Goal: Communication & Community: Answer question/provide support

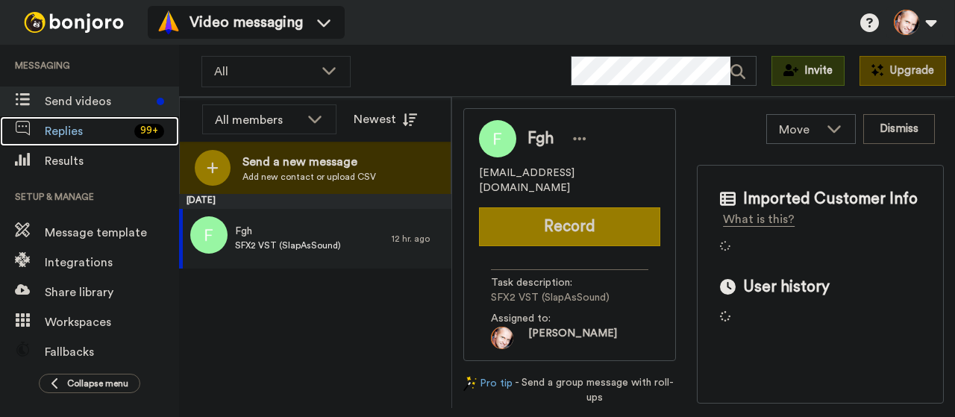
click at [81, 125] on span "Replies" at bounding box center [87, 131] width 84 height 18
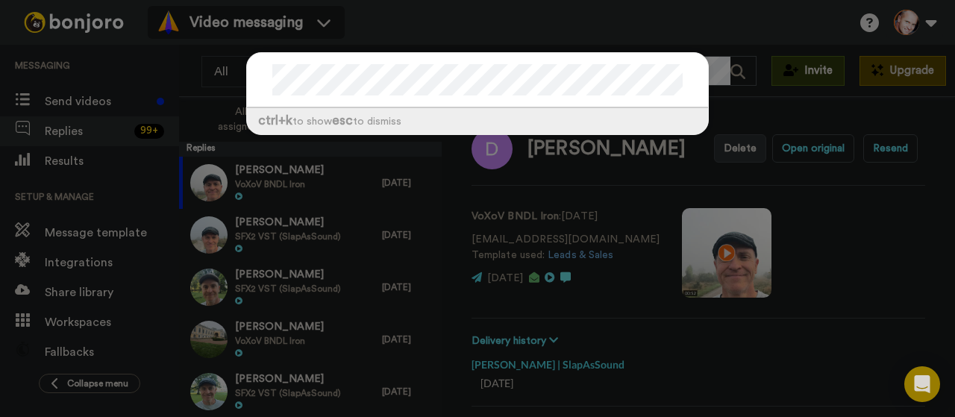
scroll to position [52, 0]
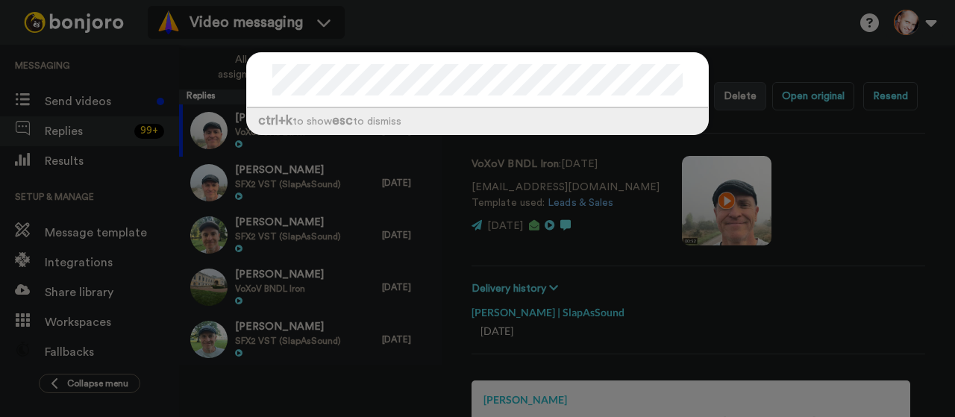
type textarea "x"
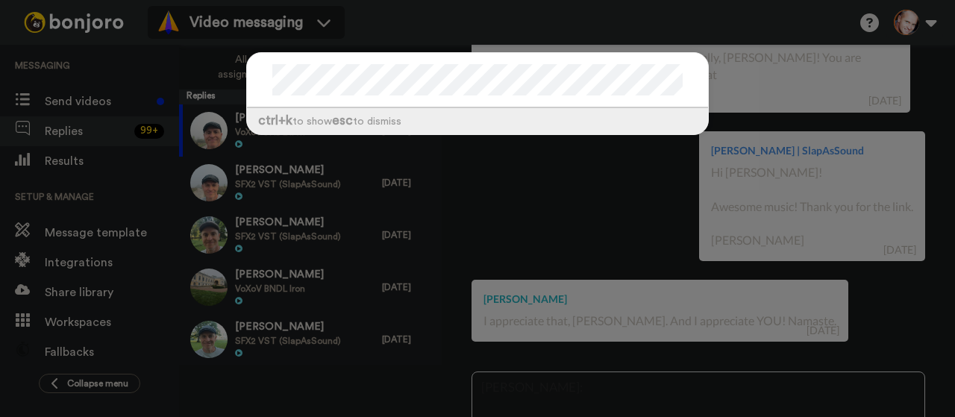
type textarea "[PERSON_NAME]:"
click at [471, 56] on div at bounding box center [477, 80] width 461 height 55
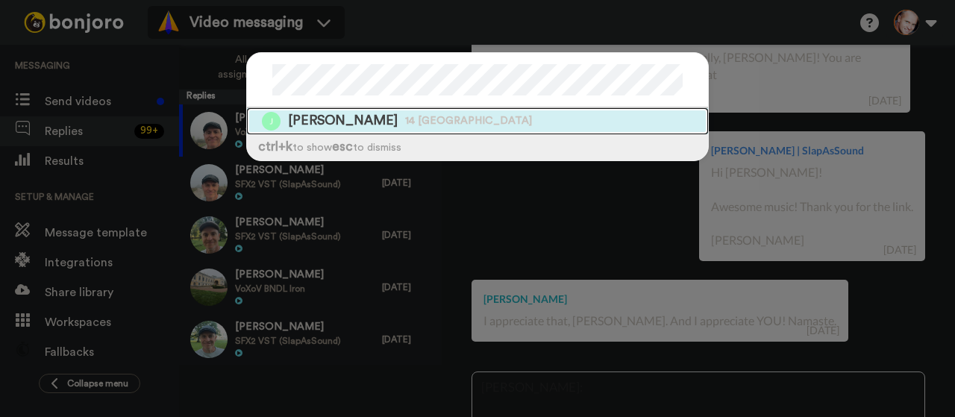
click at [409, 118] on span "14 [GEOGRAPHIC_DATA]" at bounding box center [468, 121] width 127 height 15
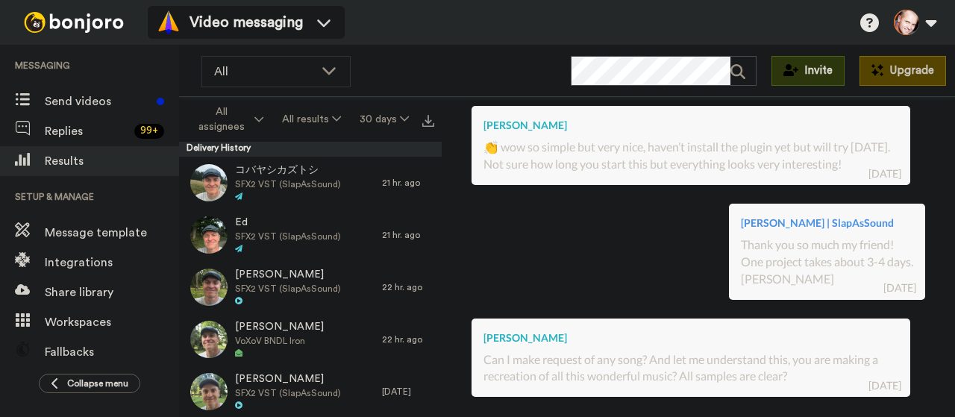
scroll to position [326, 0]
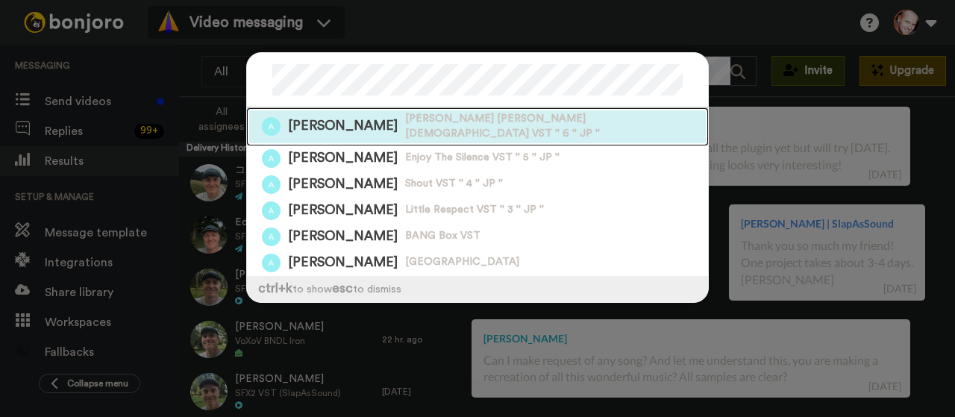
click at [405, 117] on span "[PERSON_NAME] [PERSON_NAME] [DEMOGRAPHIC_DATA] VST '' 6 '' JP ''" at bounding box center [556, 127] width 303 height 30
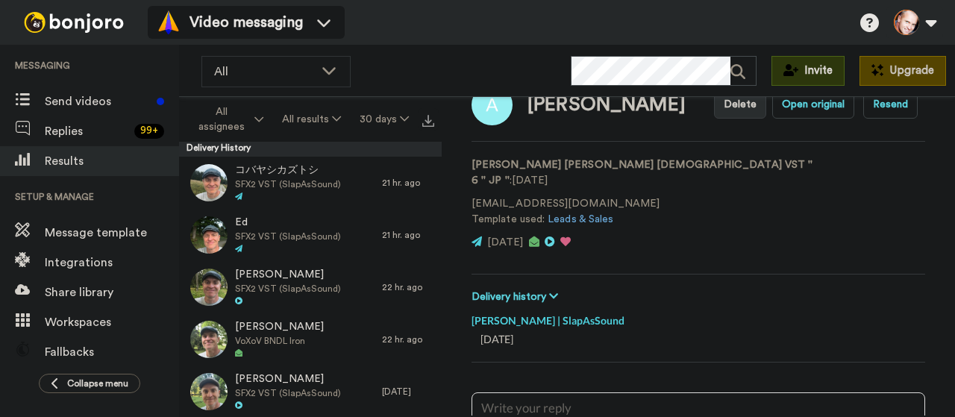
scroll to position [31, 0]
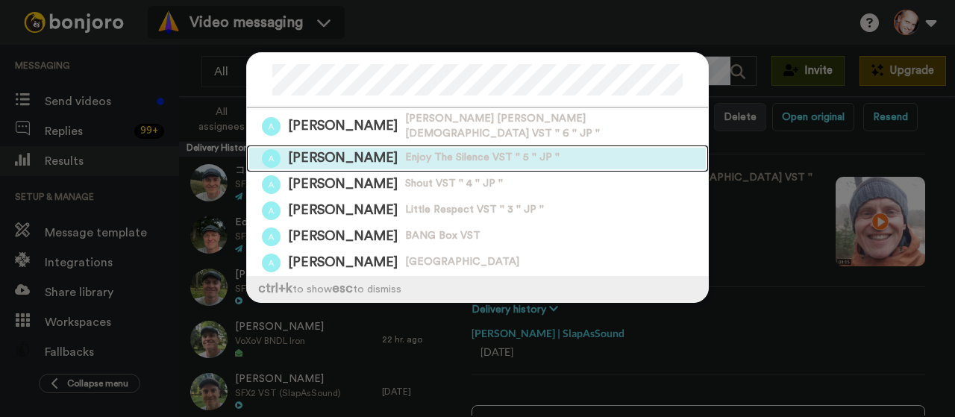
click at [336, 149] on span "[PERSON_NAME]" at bounding box center [343, 158] width 110 height 19
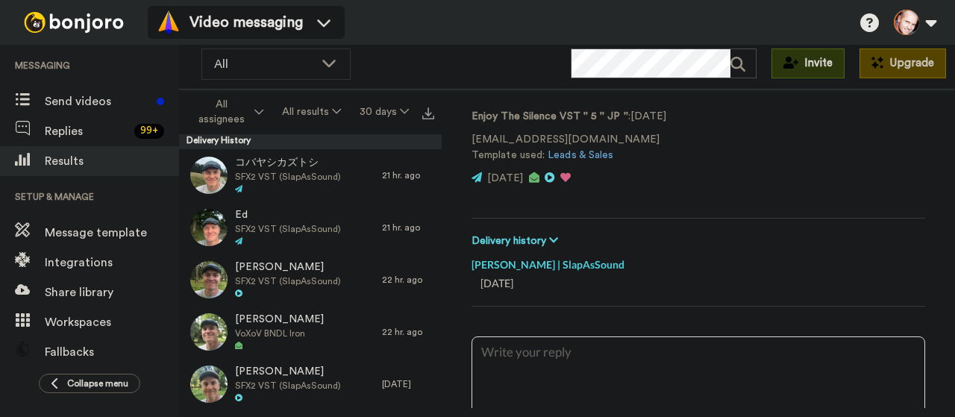
scroll to position [92, 0]
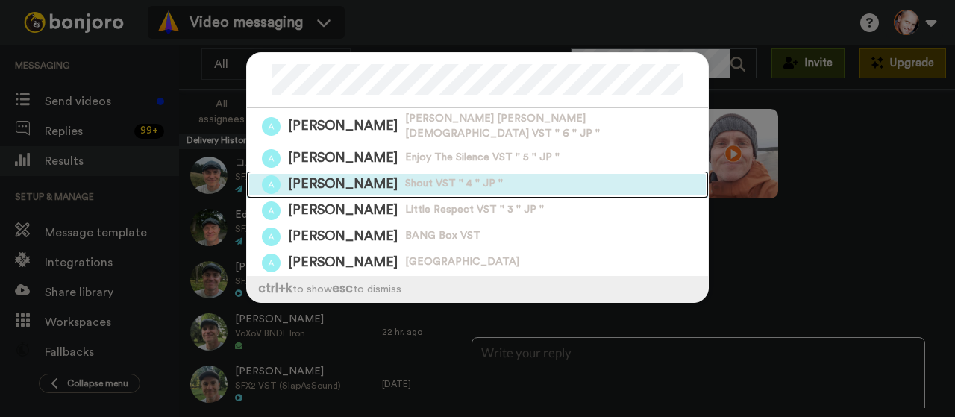
click at [405, 177] on span "Shout VST '' 4 '' JP ''" at bounding box center [454, 184] width 98 height 15
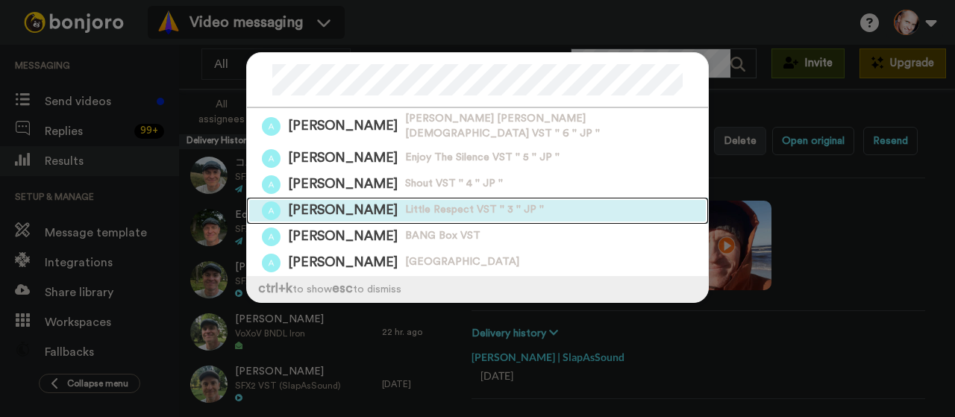
click at [445, 203] on span "Little Respect VST '' 3 '' JP ''" at bounding box center [474, 210] width 139 height 15
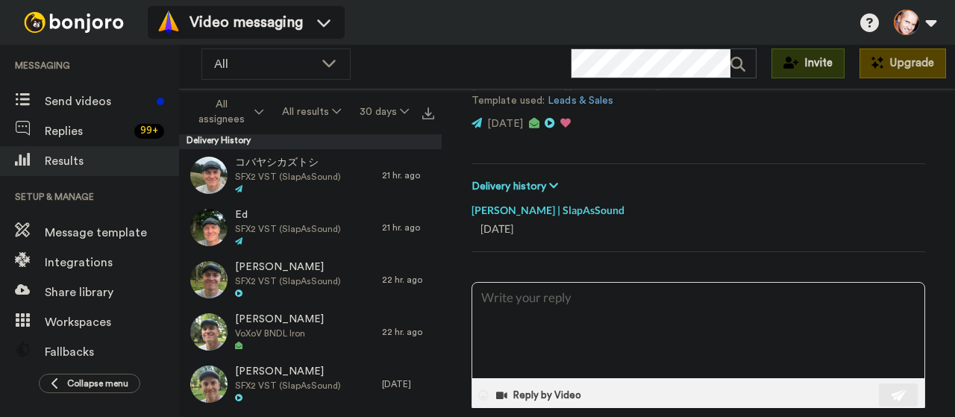
scroll to position [229, 0]
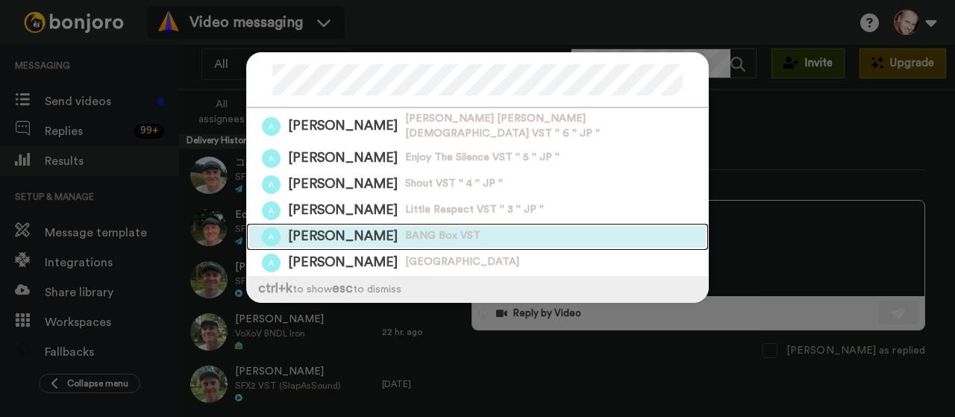
click at [416, 229] on span "BANG Box VST" at bounding box center [442, 236] width 75 height 15
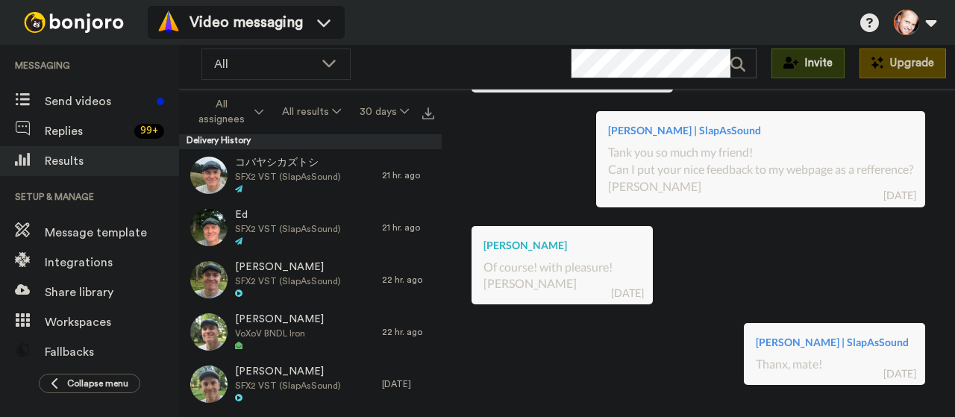
scroll to position [411, 0]
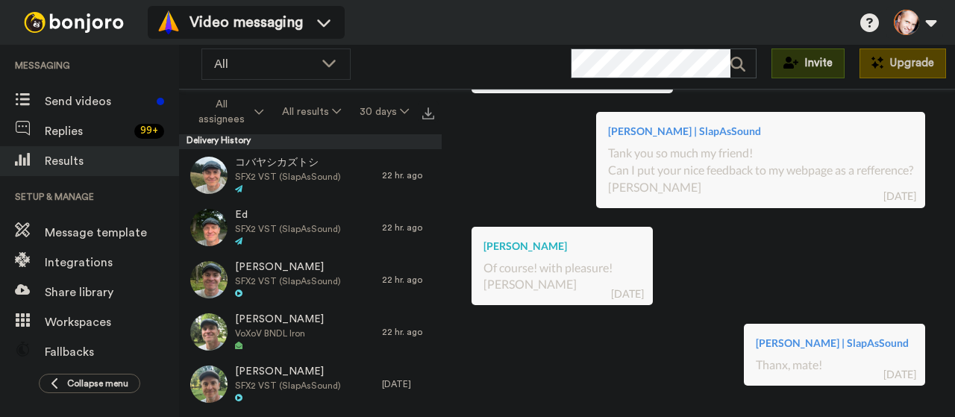
type textarea "x"
